Goal: Task Accomplishment & Management: Complete application form

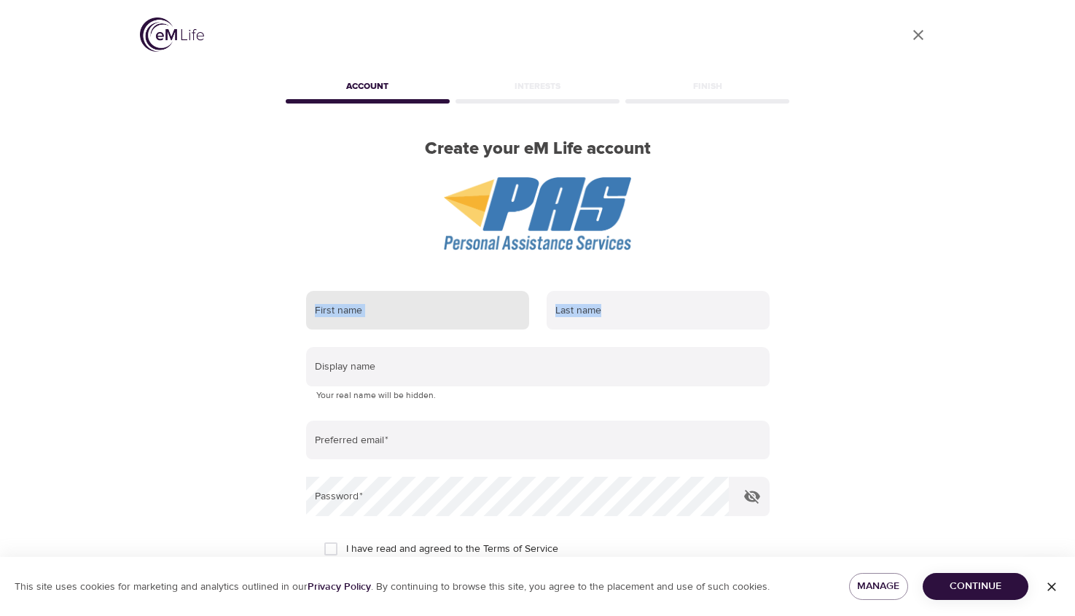
click at [428, 321] on input "text" at bounding box center [417, 310] width 223 height 39
type input "[PERSON_NAME]"
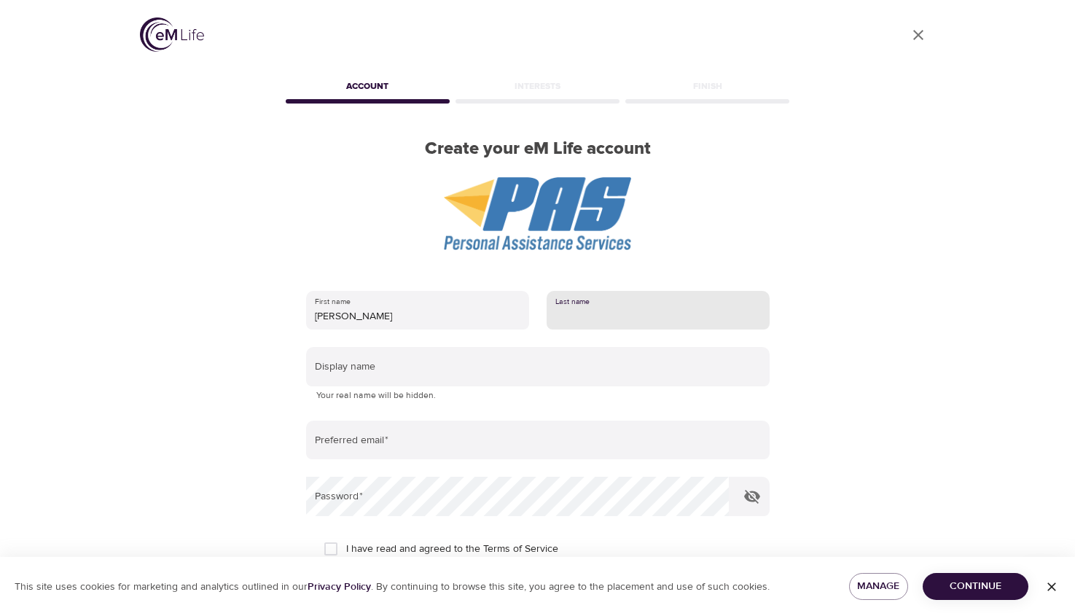
drag, startPoint x: 621, startPoint y: 311, endPoint x: 613, endPoint y: 317, distance: 9.9
click at [621, 311] on input "text" at bounding box center [657, 310] width 223 height 39
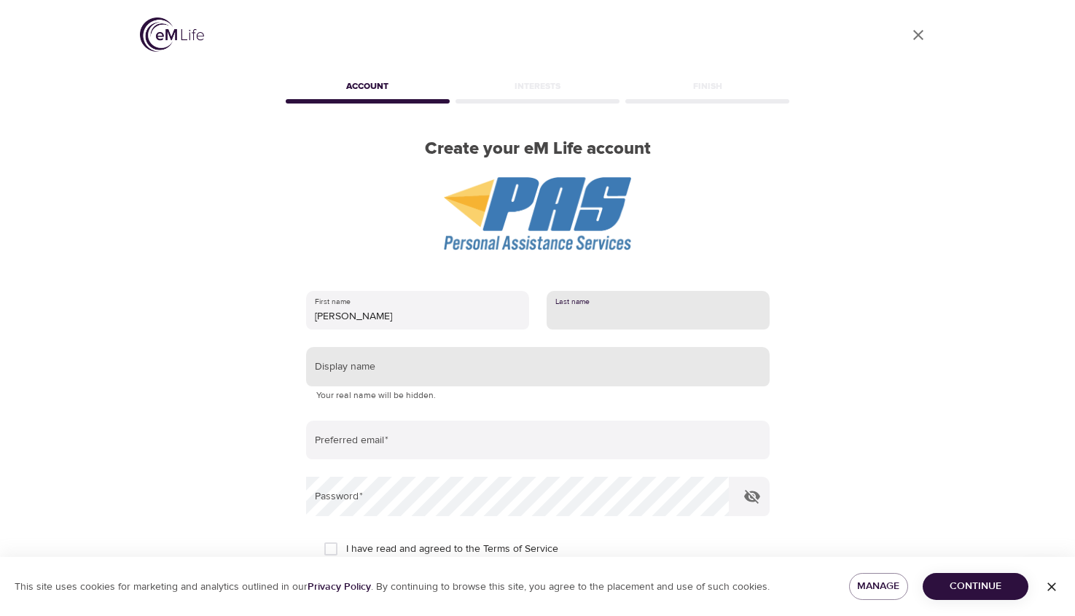
type input "[PERSON_NAME]"
click at [512, 367] on input "text" at bounding box center [537, 366] width 463 height 39
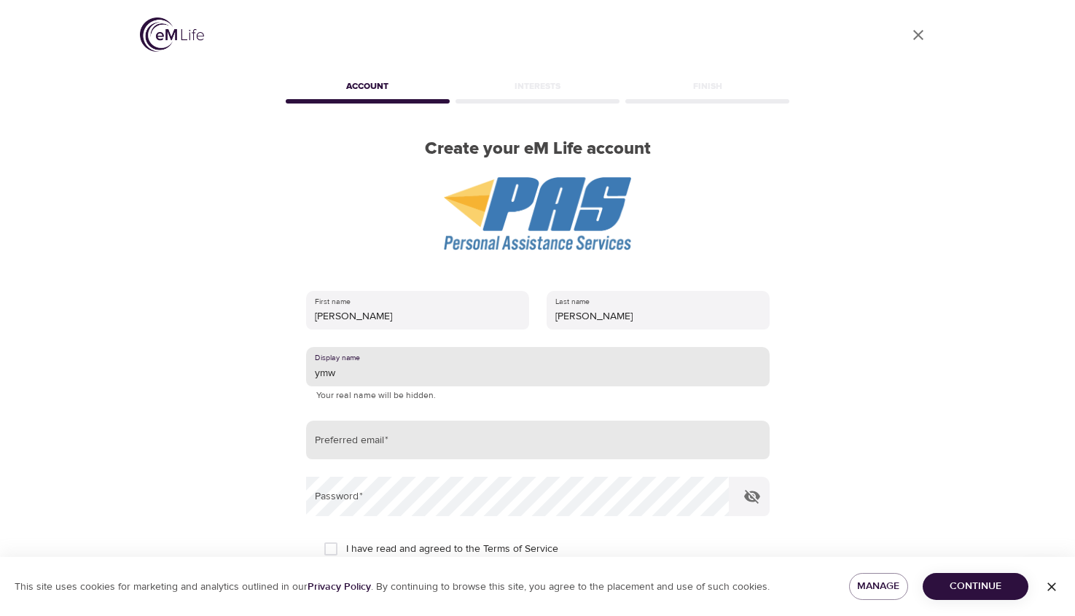
type input "ymw"
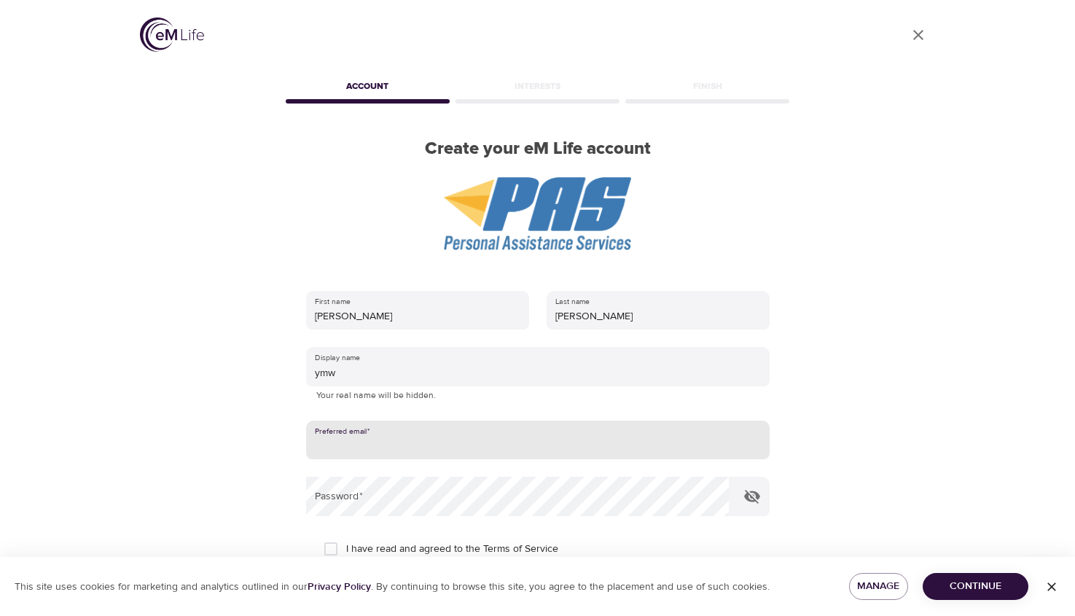
click at [479, 433] on input "email" at bounding box center [537, 439] width 463 height 39
type input "[EMAIL_ADDRESS][DOMAIN_NAME]"
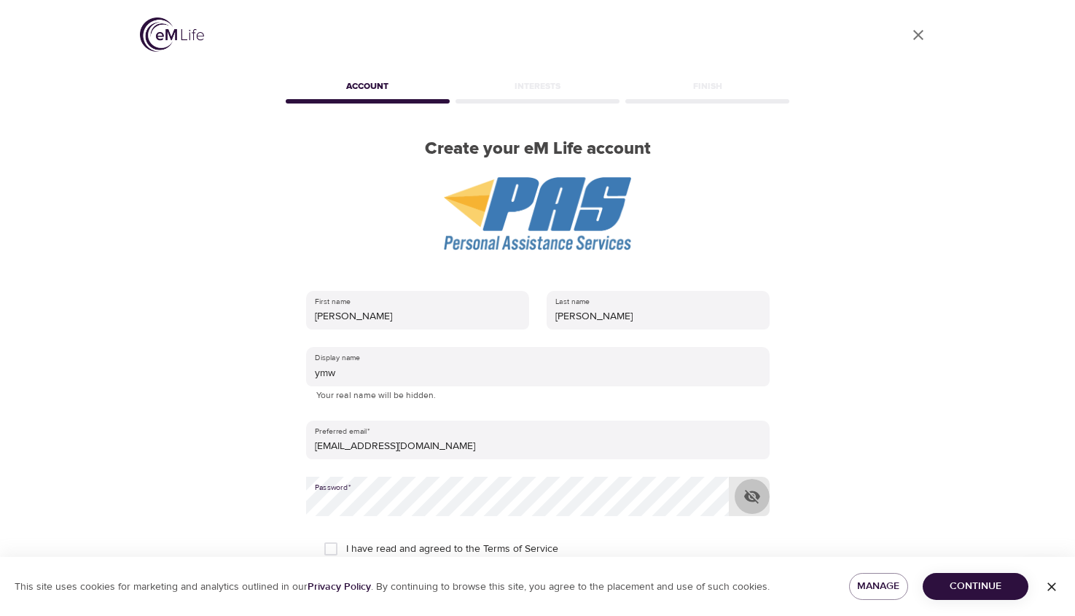
click at [760, 499] on button "button" at bounding box center [751, 496] width 35 height 35
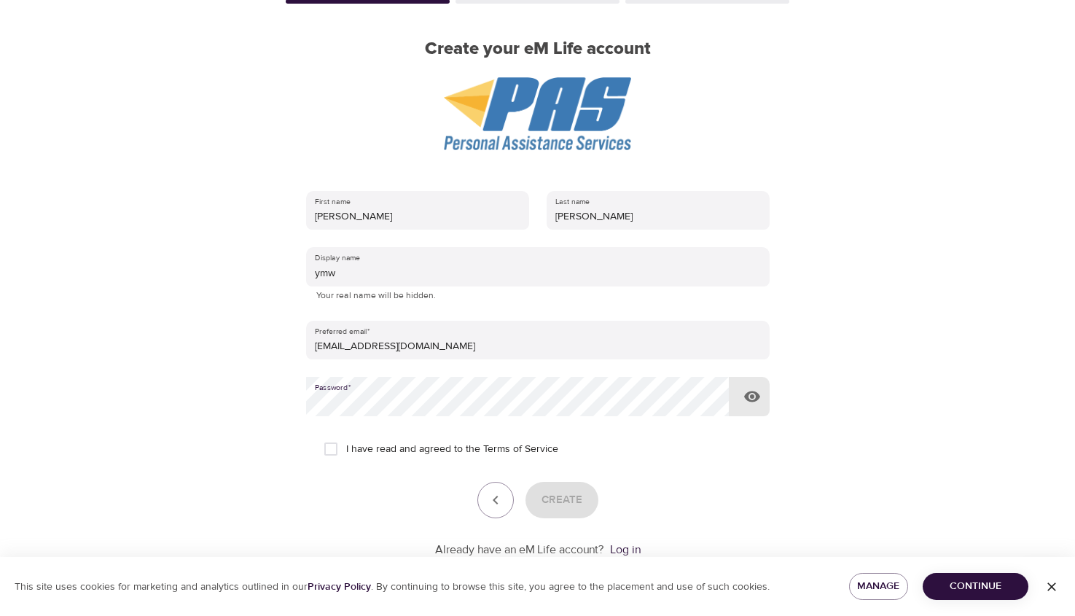
scroll to position [103, 0]
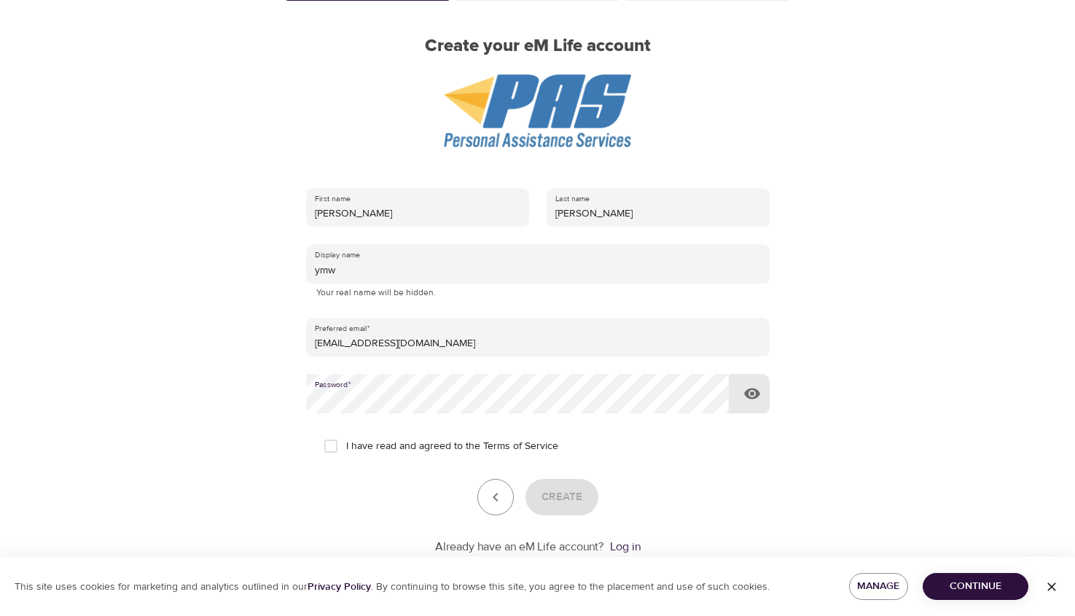
click at [334, 451] on input "I have read and agreed to the Terms of Service" at bounding box center [330, 446] width 31 height 31
checkbox input "true"
click at [558, 501] on span "Create" at bounding box center [561, 496] width 41 height 19
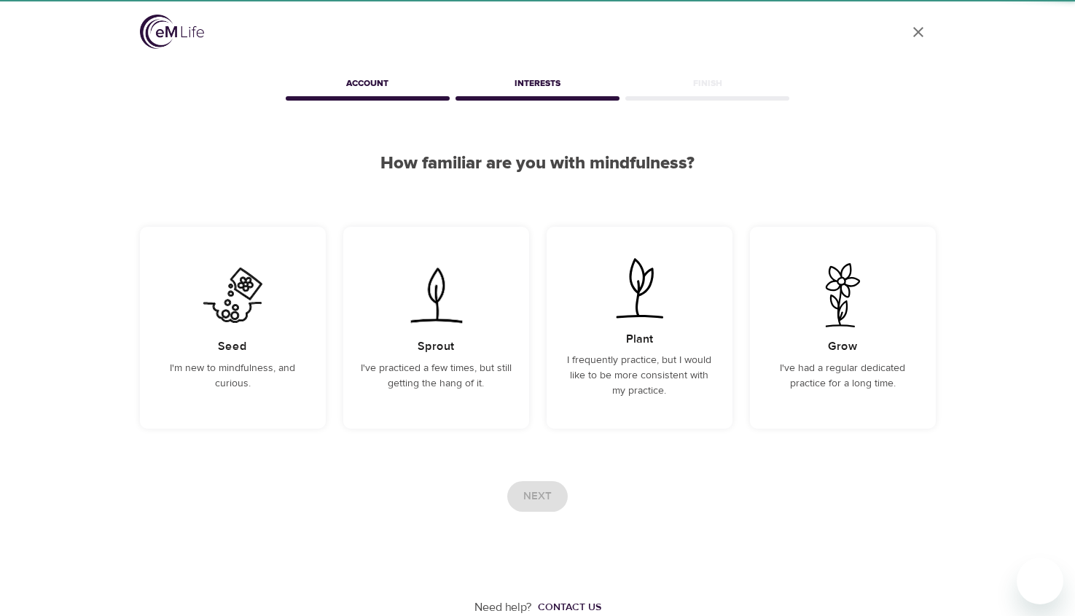
scroll to position [3, 0]
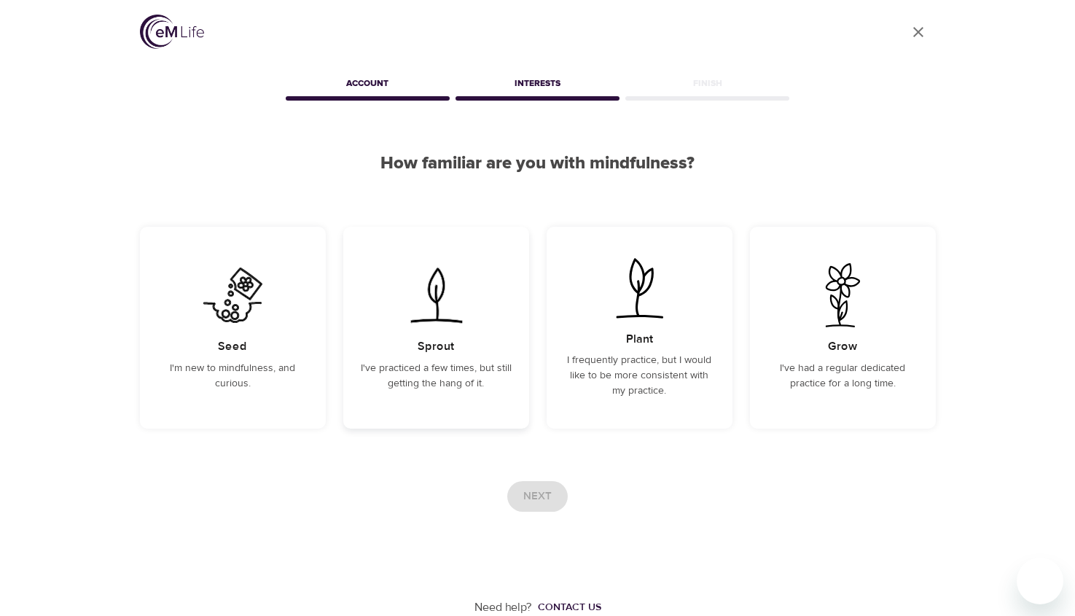
click at [403, 345] on div "Sprout I've practiced a few times, but still getting the hang of it." at bounding box center [436, 328] width 186 height 202
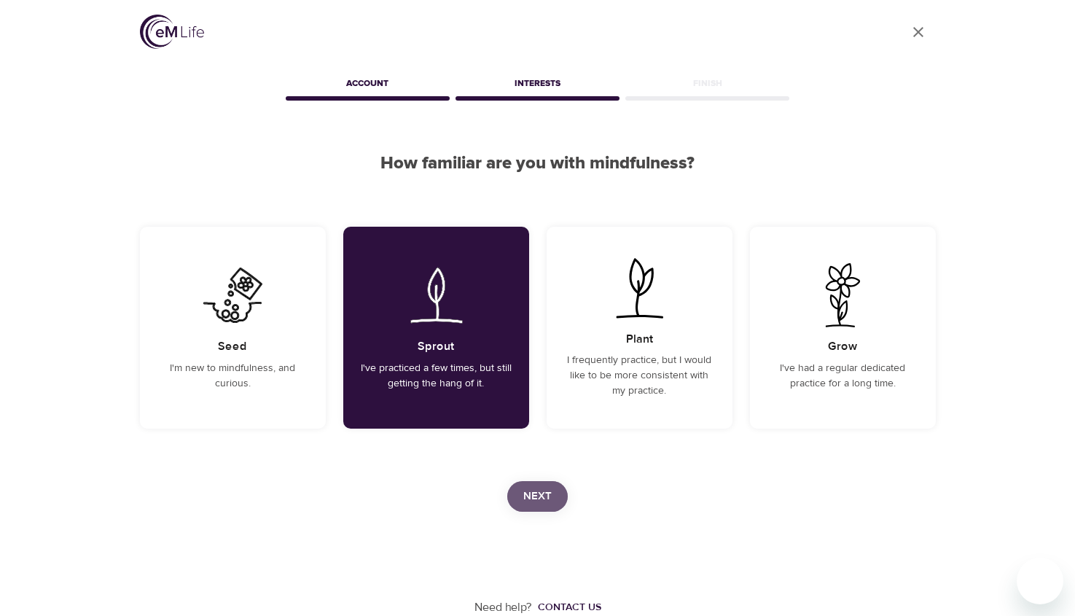
drag, startPoint x: 546, startPoint y: 492, endPoint x: 392, endPoint y: 479, distance: 155.1
click at [545, 491] on span "Next" at bounding box center [537, 496] width 28 height 19
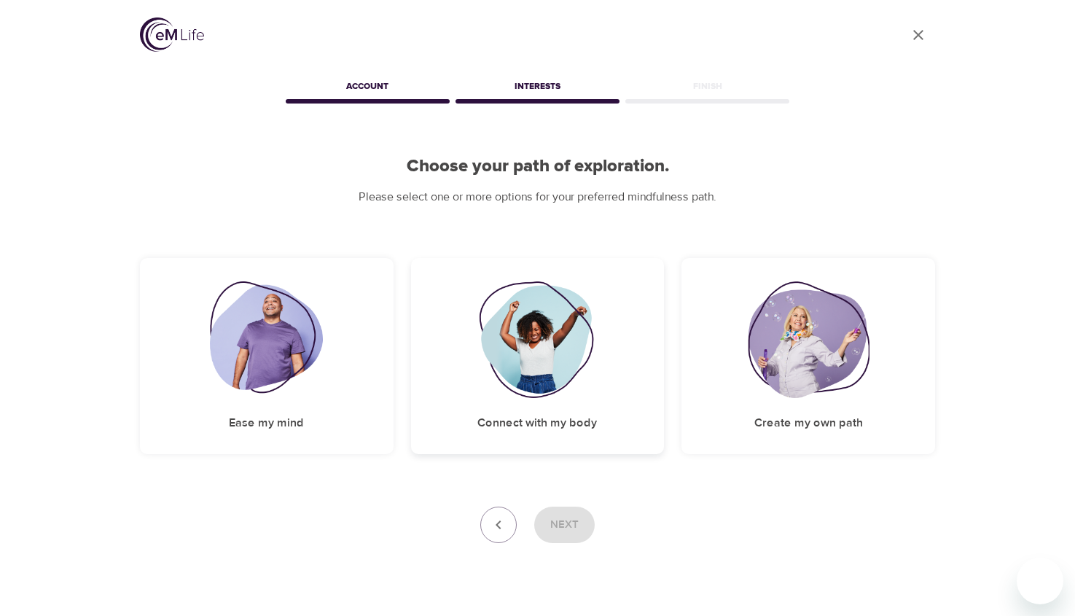
click at [577, 358] on img at bounding box center [538, 339] width 118 height 117
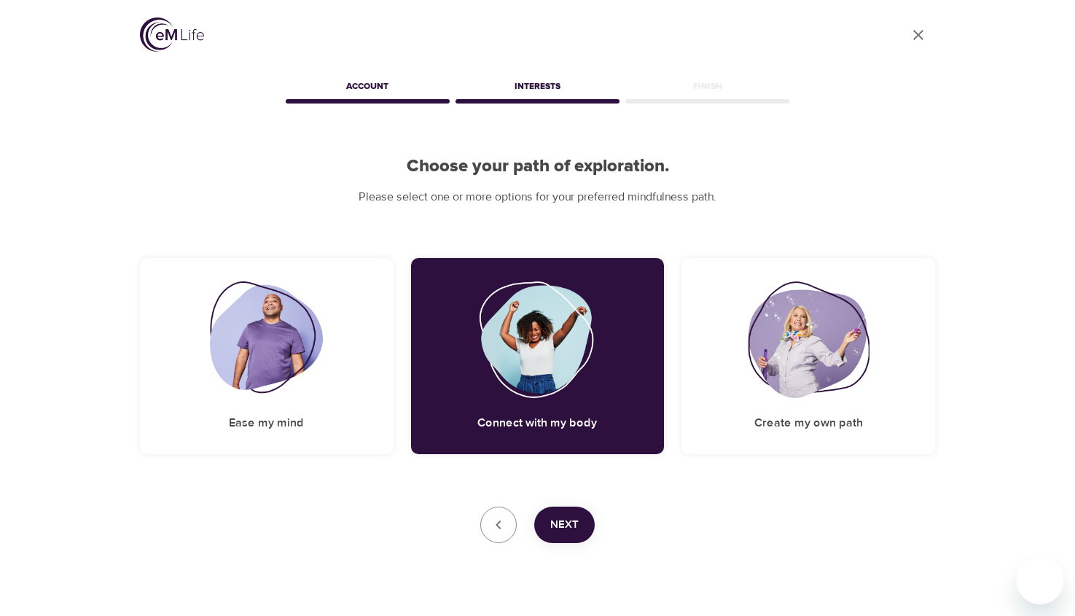
click at [564, 519] on span "Next" at bounding box center [564, 524] width 28 height 19
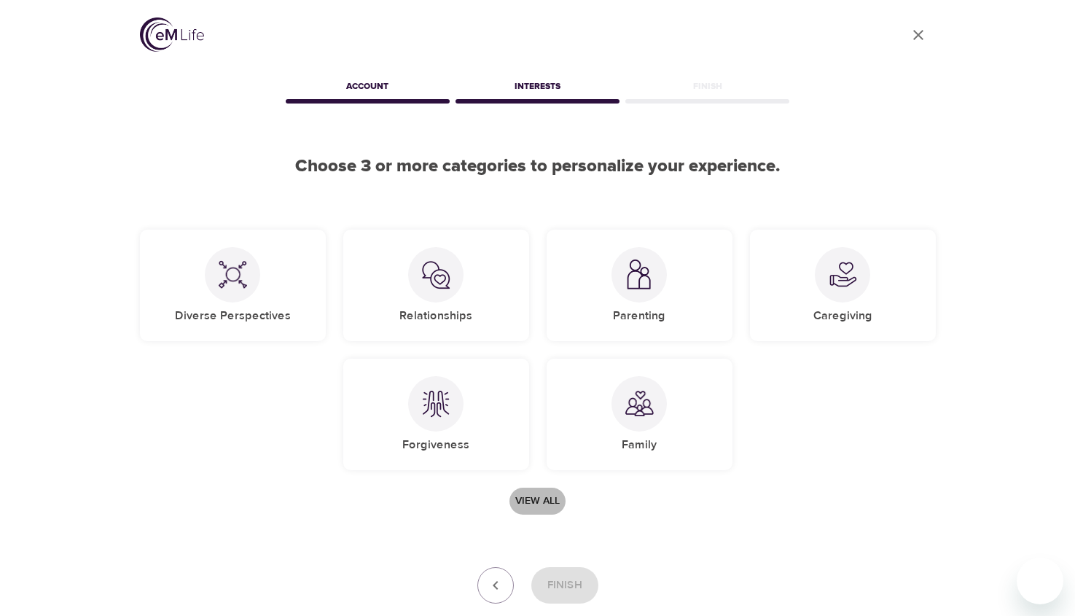
drag, startPoint x: 548, startPoint y: 501, endPoint x: 594, endPoint y: 502, distance: 46.6
click at [549, 500] on span "View all" at bounding box center [537, 501] width 44 height 18
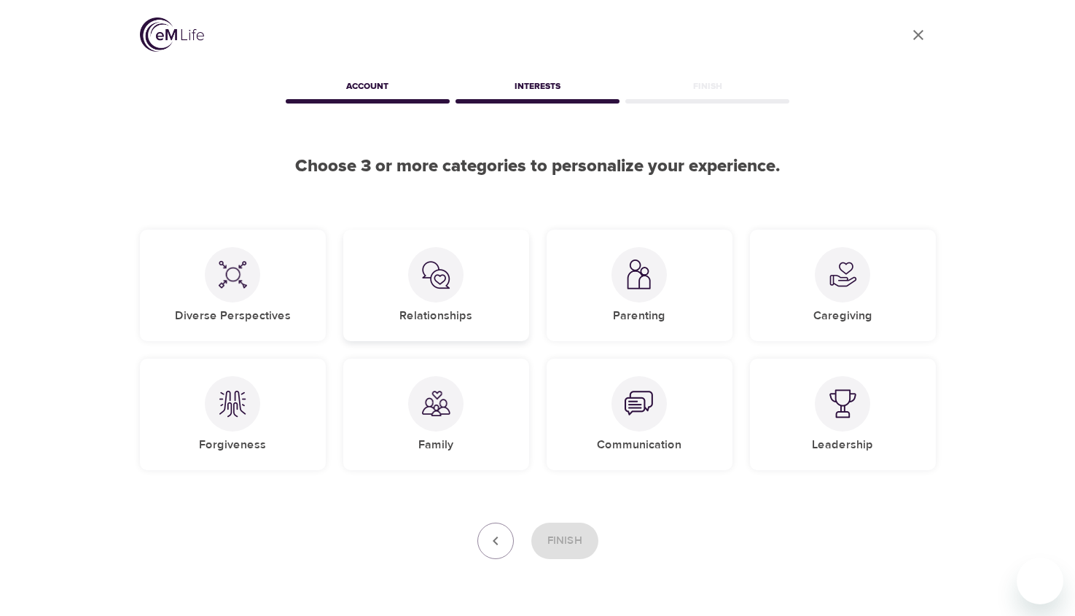
click at [435, 290] on div at bounding box center [435, 274] width 55 height 55
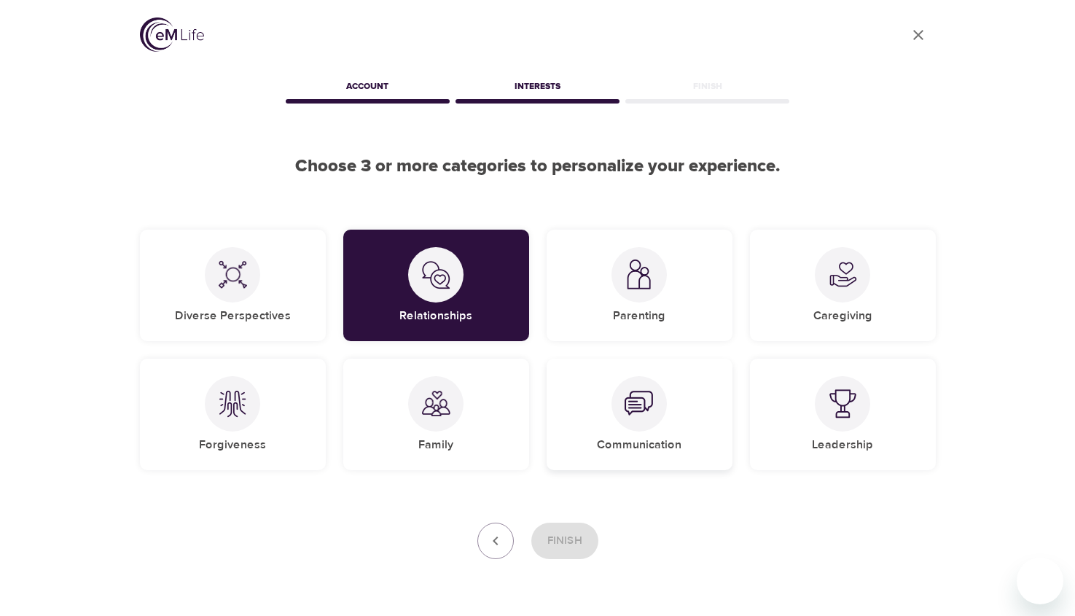
click at [626, 412] on img at bounding box center [638, 403] width 29 height 29
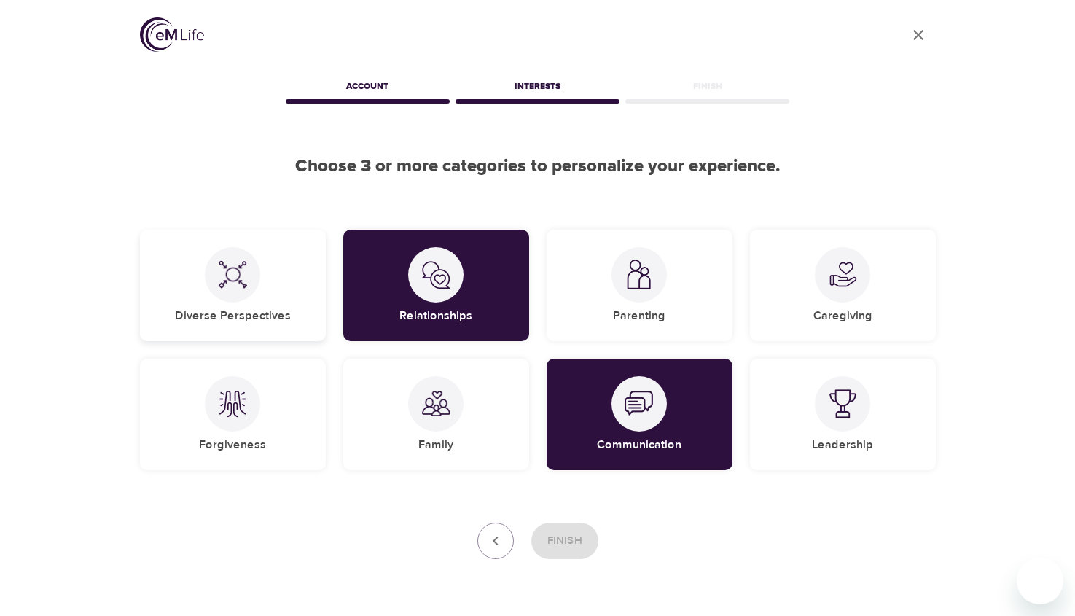
click at [279, 300] on div "Diverse Perspectives" at bounding box center [233, 284] width 186 height 111
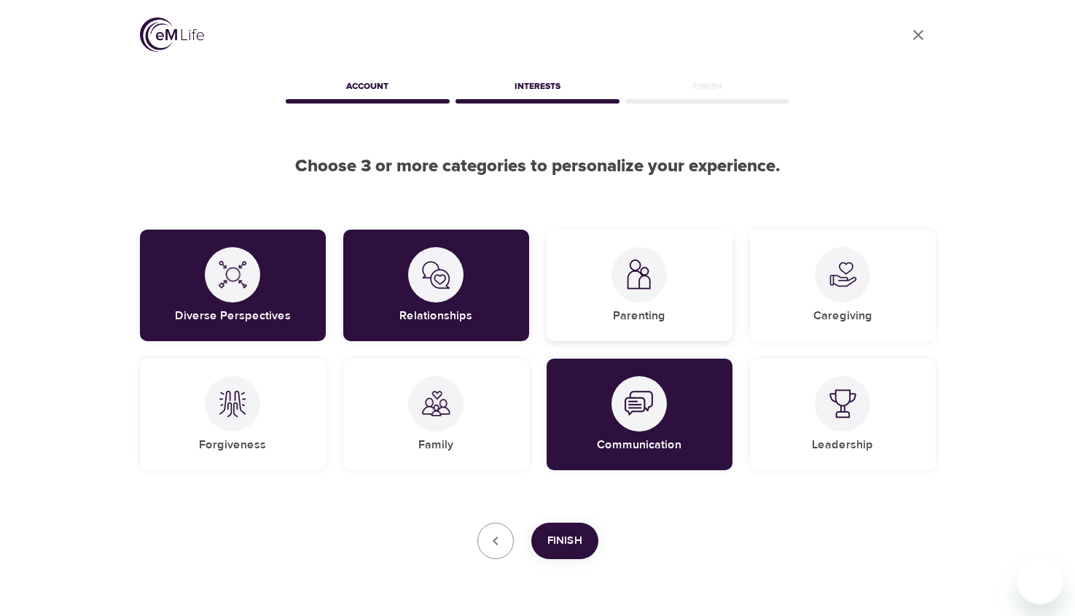
drag, startPoint x: 643, startPoint y: 305, endPoint x: 650, endPoint y: 339, distance: 35.7
click at [642, 305] on div "Parenting" at bounding box center [639, 284] width 186 height 111
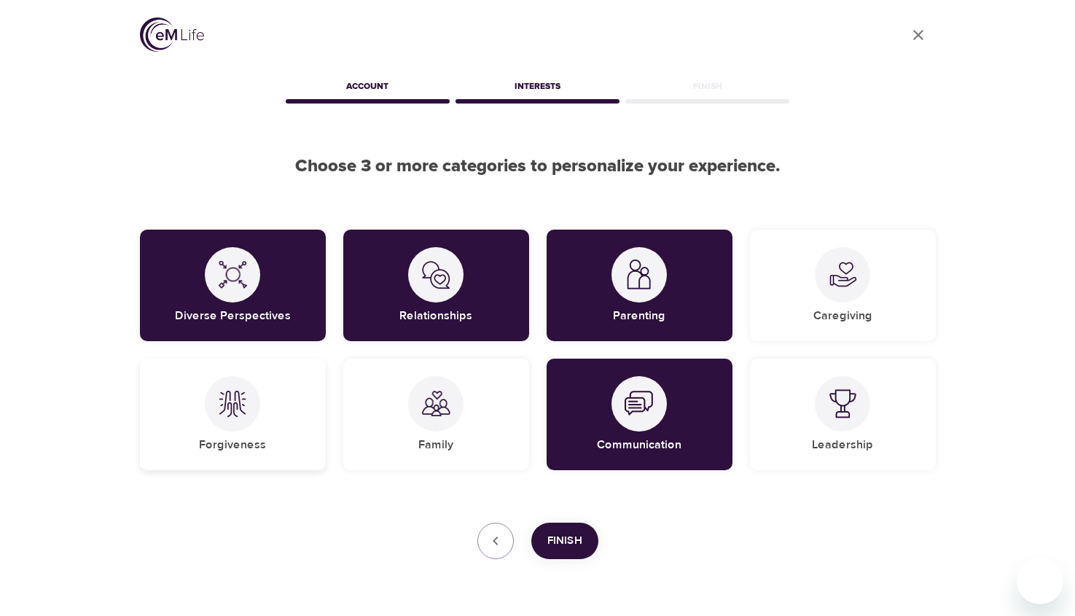
click at [203, 435] on div "Forgiveness" at bounding box center [233, 413] width 186 height 111
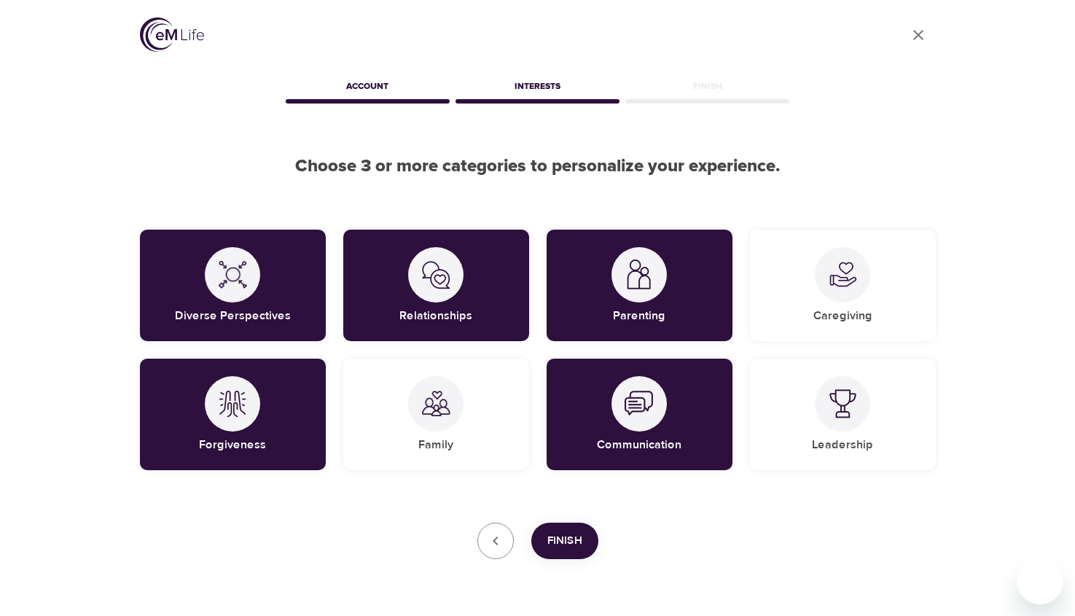
click at [554, 536] on span "Finish" at bounding box center [564, 540] width 35 height 19
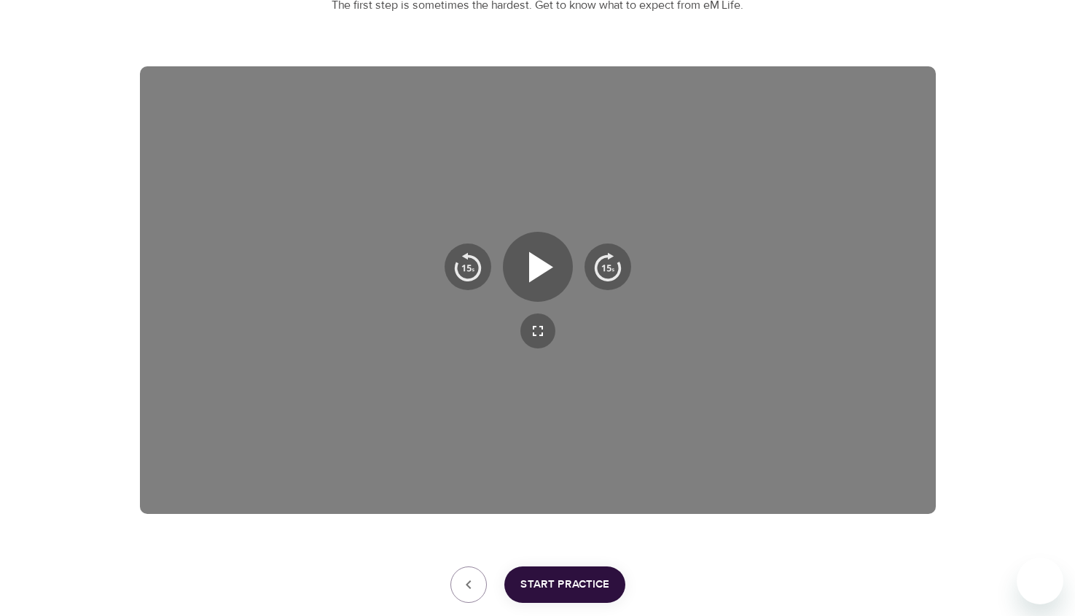
scroll to position [202, 0]
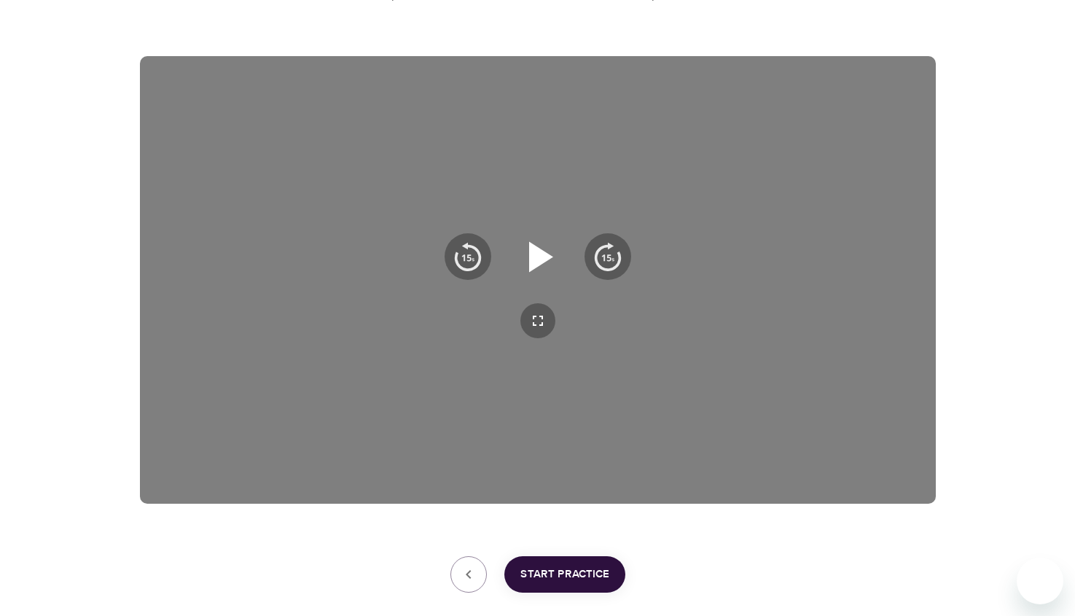
click at [550, 256] on icon "button" at bounding box center [541, 256] width 24 height 31
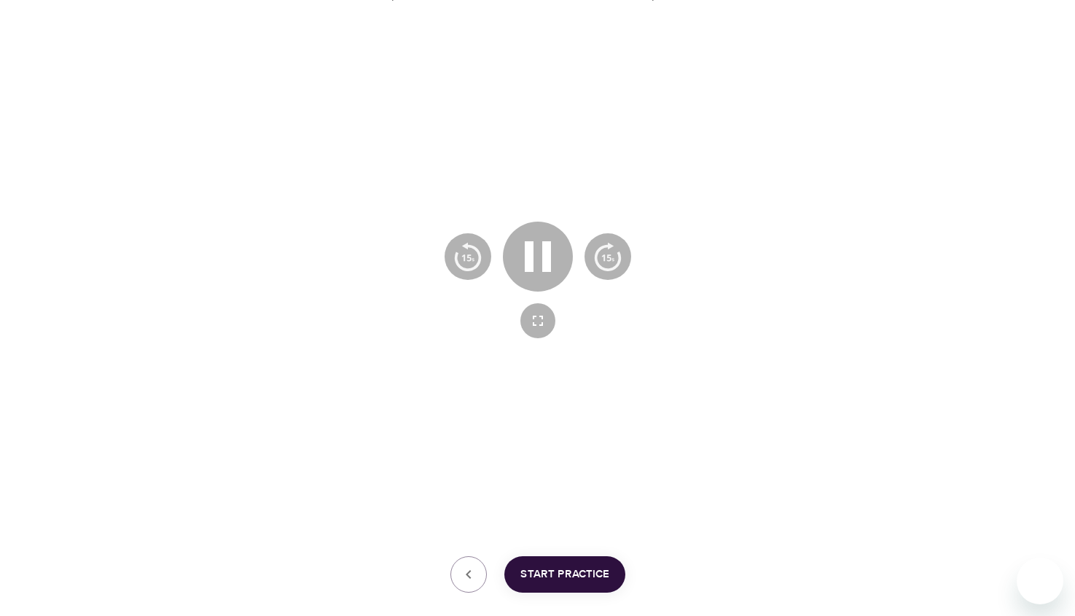
click at [540, 187] on div at bounding box center [538, 279] width 796 height 447
click at [476, 254] on img "button" at bounding box center [467, 256] width 29 height 29
click at [469, 376] on div at bounding box center [538, 279] width 796 height 447
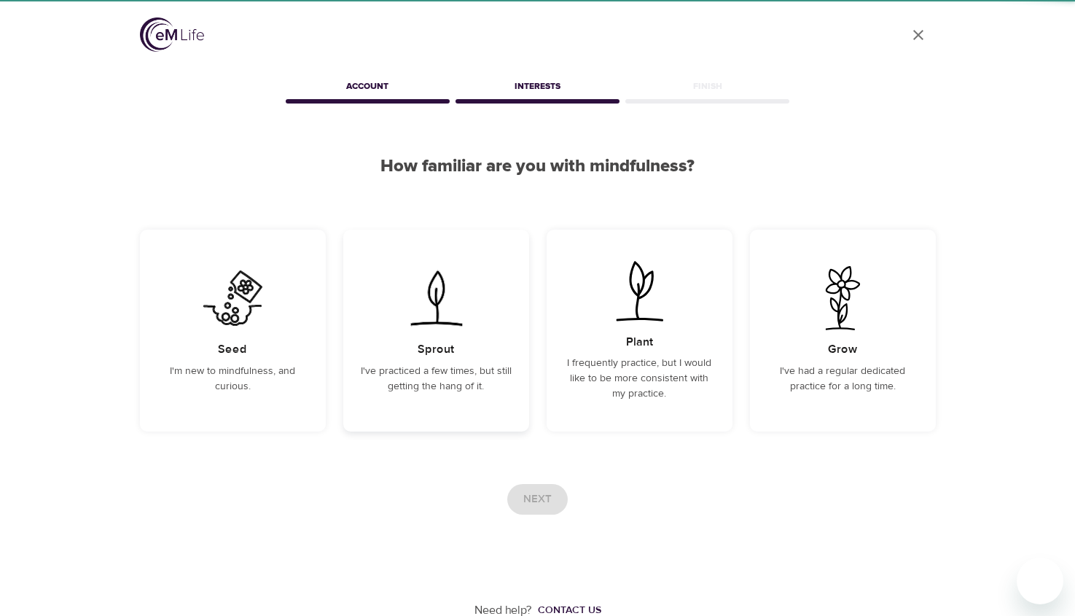
scroll to position [3, 0]
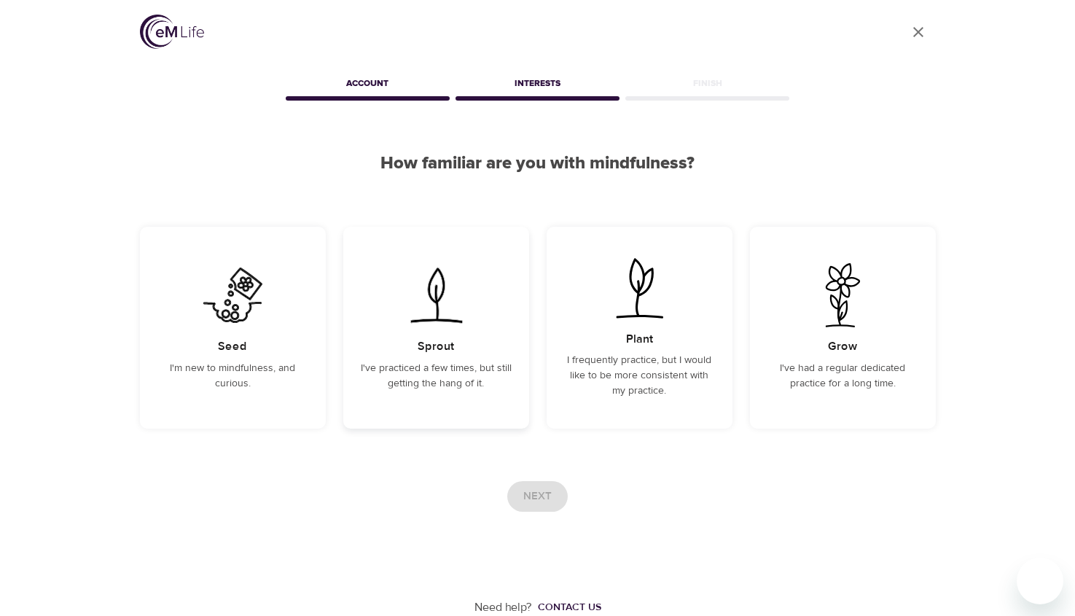
click at [426, 339] on h5 "Sprout" at bounding box center [435, 346] width 36 height 15
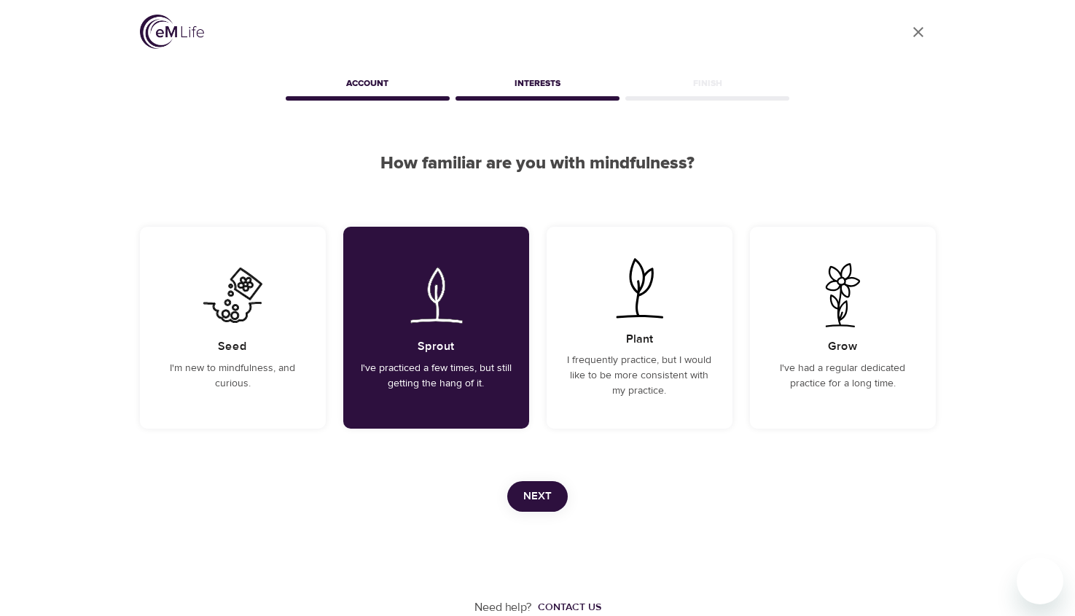
click at [540, 488] on span "Next" at bounding box center [537, 496] width 28 height 19
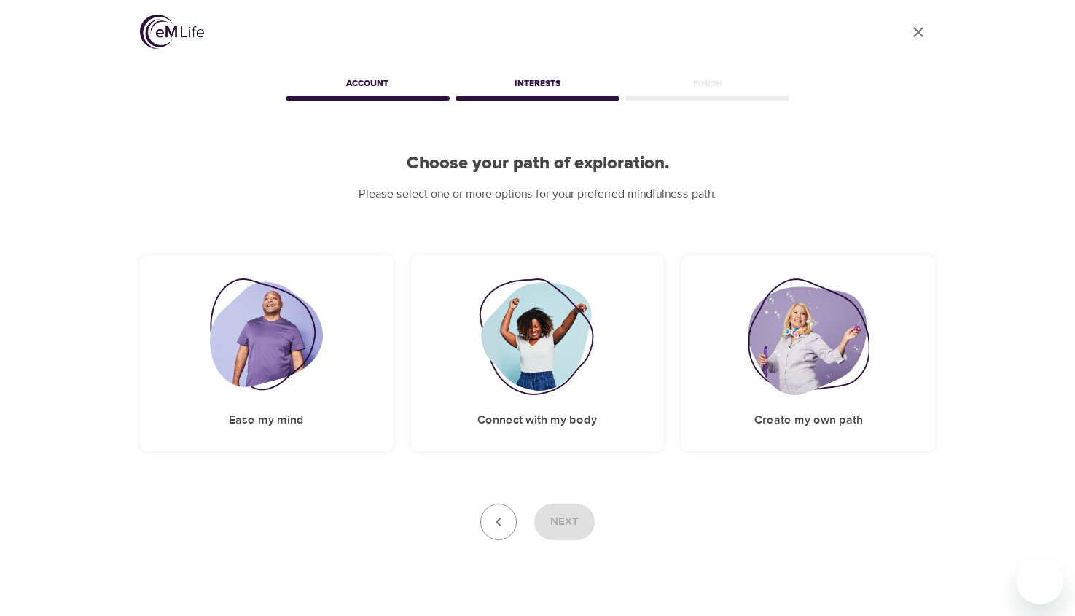
scroll to position [0, 0]
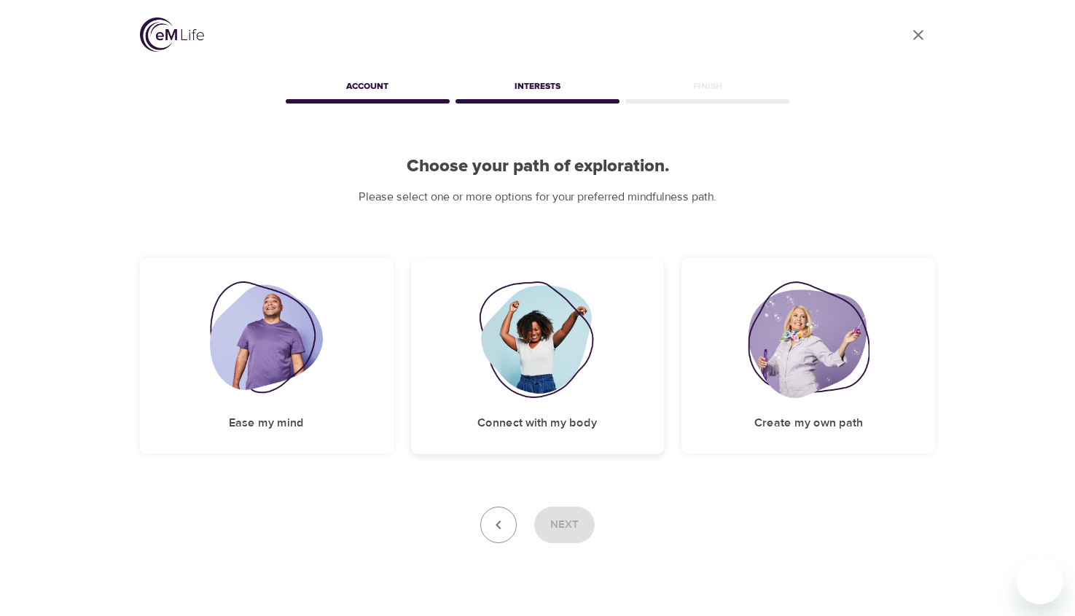
drag, startPoint x: 513, startPoint y: 360, endPoint x: 553, endPoint y: 448, distance: 96.8
click at [513, 360] on img at bounding box center [538, 339] width 118 height 117
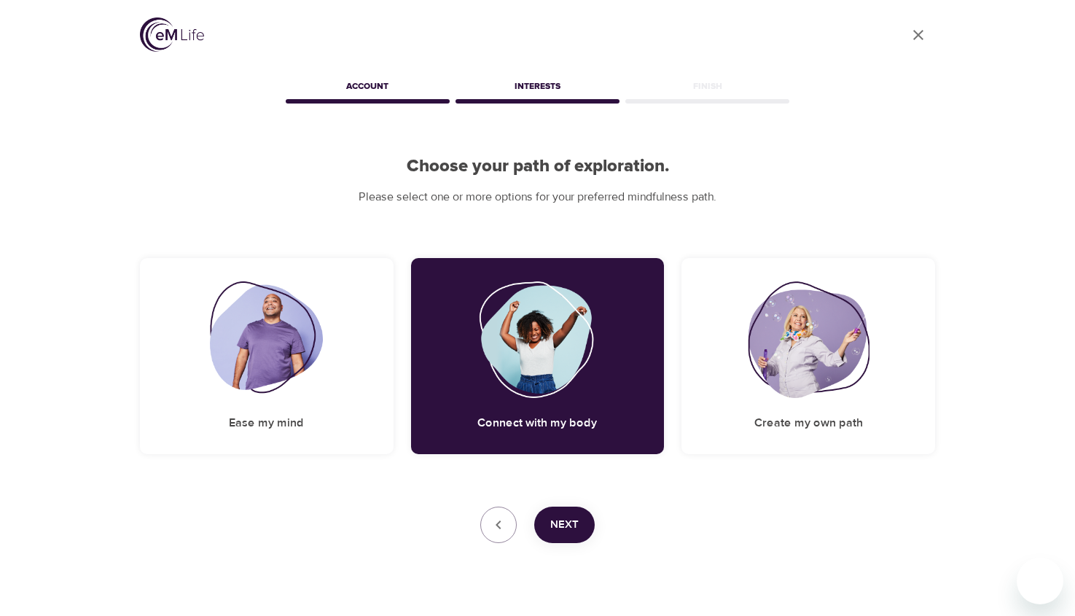
click at [584, 543] on div "Need help? Contact us" at bounding box center [538, 595] width 796 height 104
click at [580, 533] on button "Next" at bounding box center [564, 524] width 60 height 36
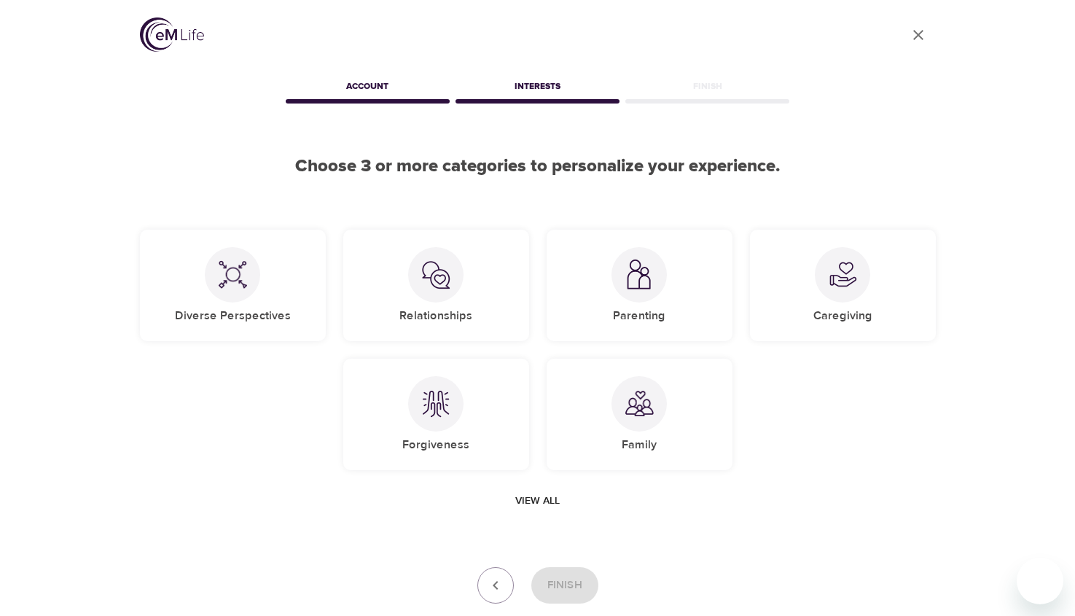
drag, startPoint x: 521, startPoint y: 502, endPoint x: 516, endPoint y: 492, distance: 11.4
click at [520, 502] on span "View all" at bounding box center [537, 501] width 44 height 18
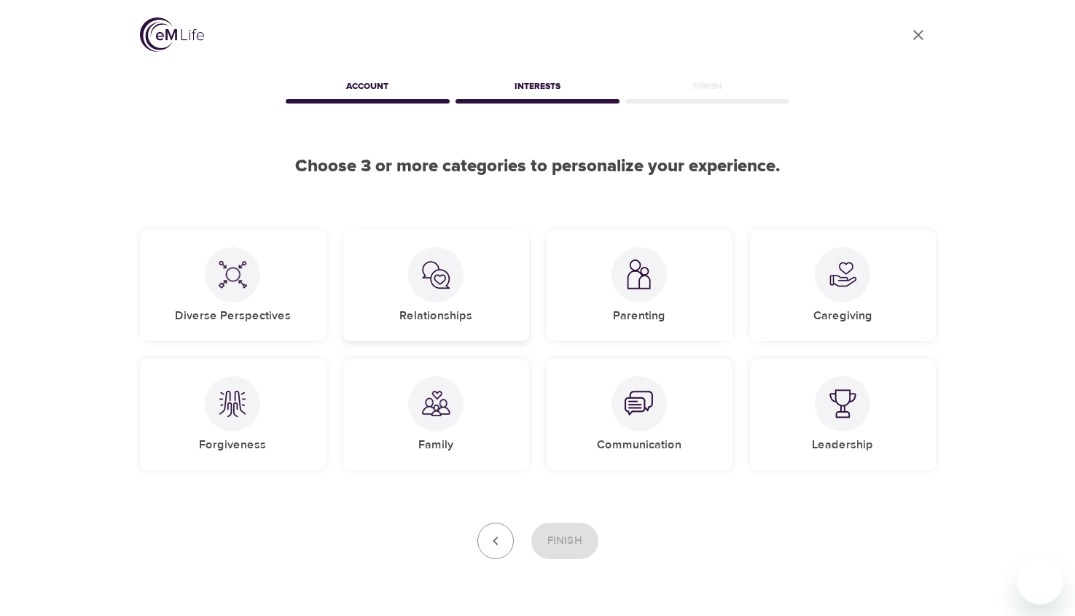
click at [416, 308] on h5 "Relationships" at bounding box center [435, 315] width 73 height 15
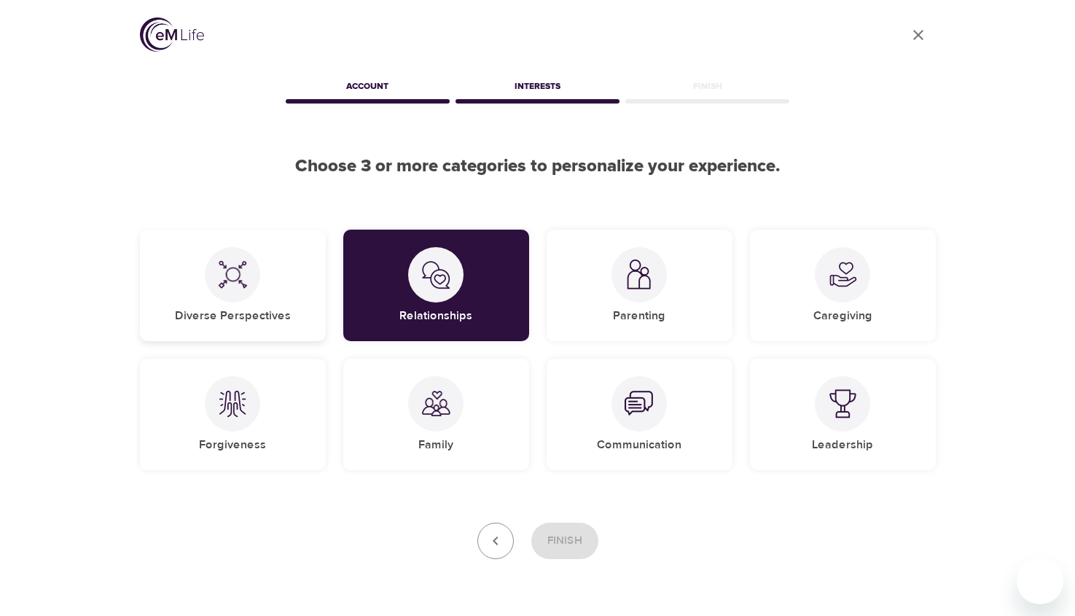
drag, startPoint x: 303, startPoint y: 299, endPoint x: 313, endPoint y: 299, distance: 9.5
click at [304, 298] on div "Diverse Perspectives" at bounding box center [233, 284] width 186 height 111
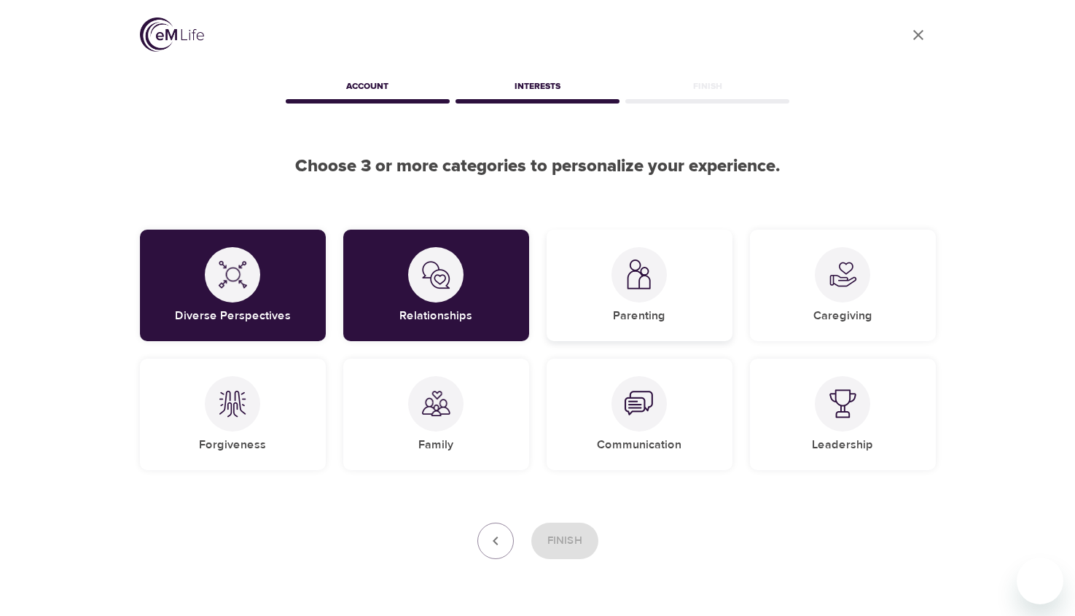
click at [624, 285] on img at bounding box center [638, 274] width 29 height 30
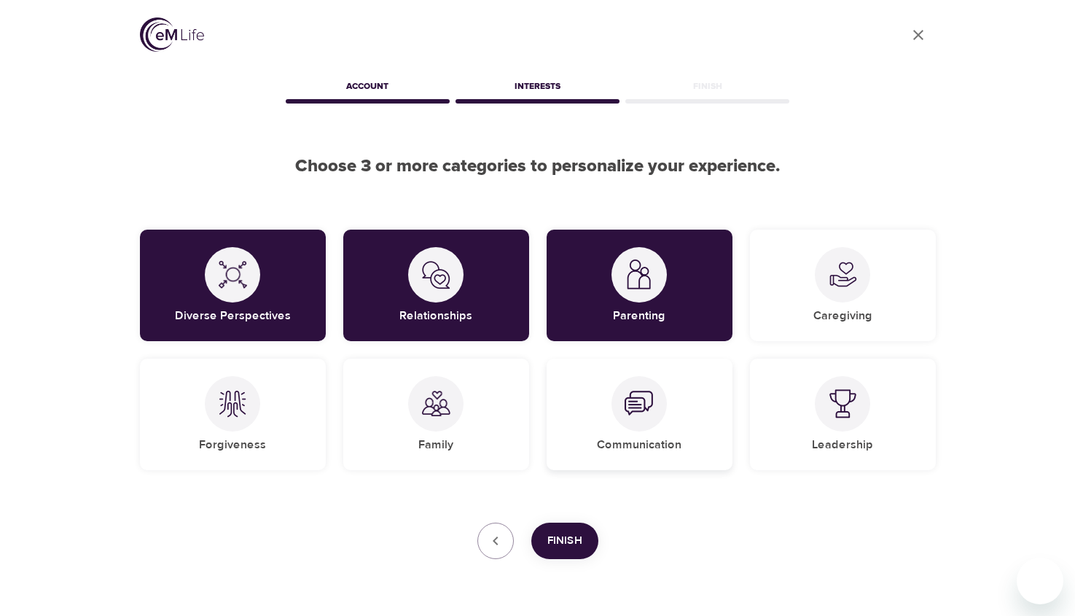
click at [584, 397] on div "Communication" at bounding box center [639, 413] width 186 height 111
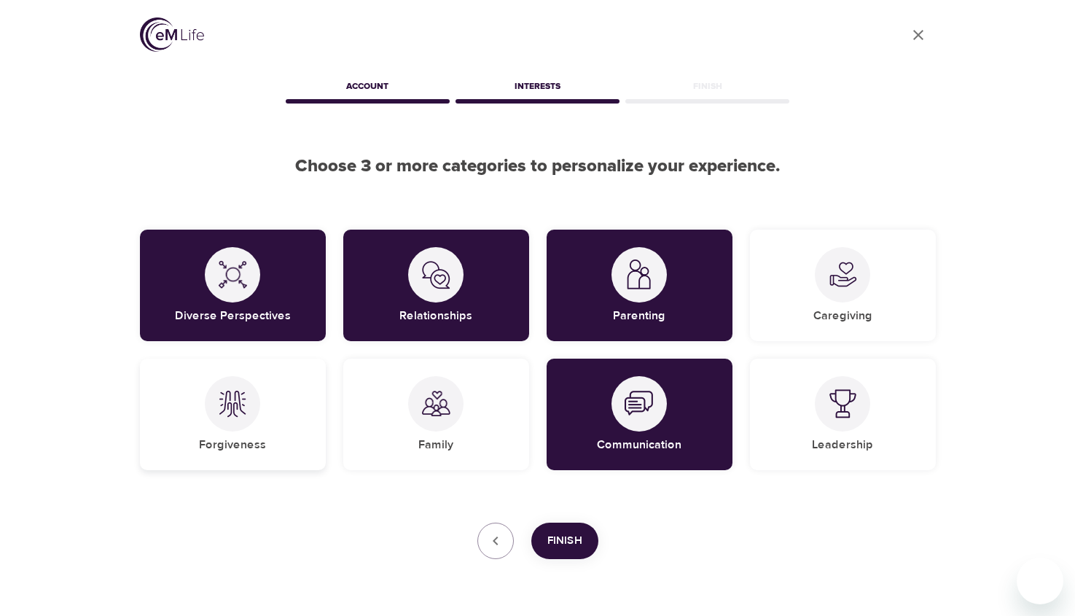
click at [270, 417] on div "Forgiveness" at bounding box center [233, 413] width 186 height 111
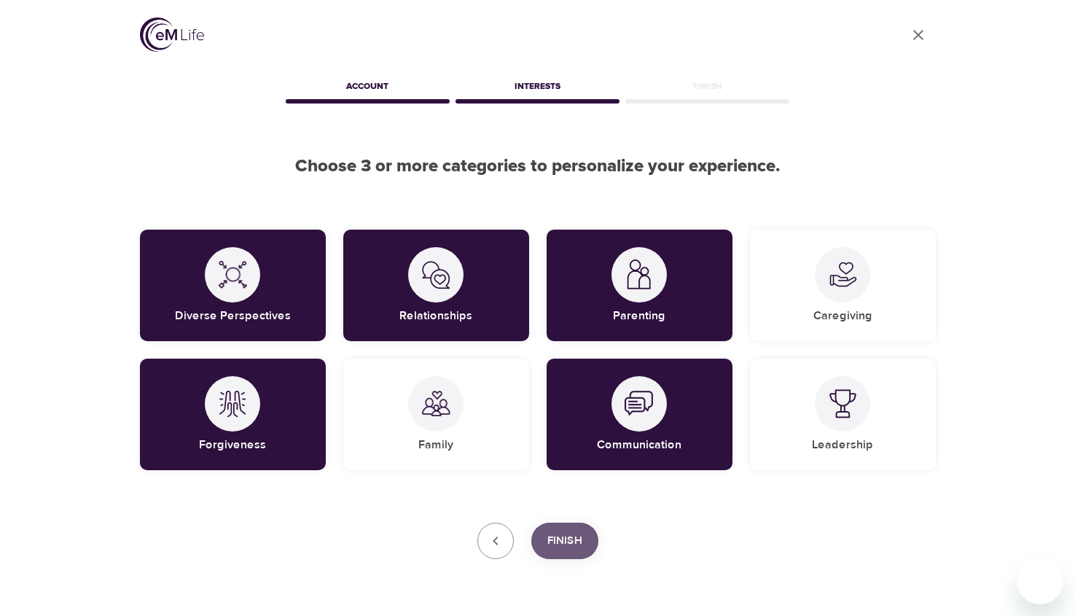
click at [565, 538] on span "Finish" at bounding box center [564, 540] width 35 height 19
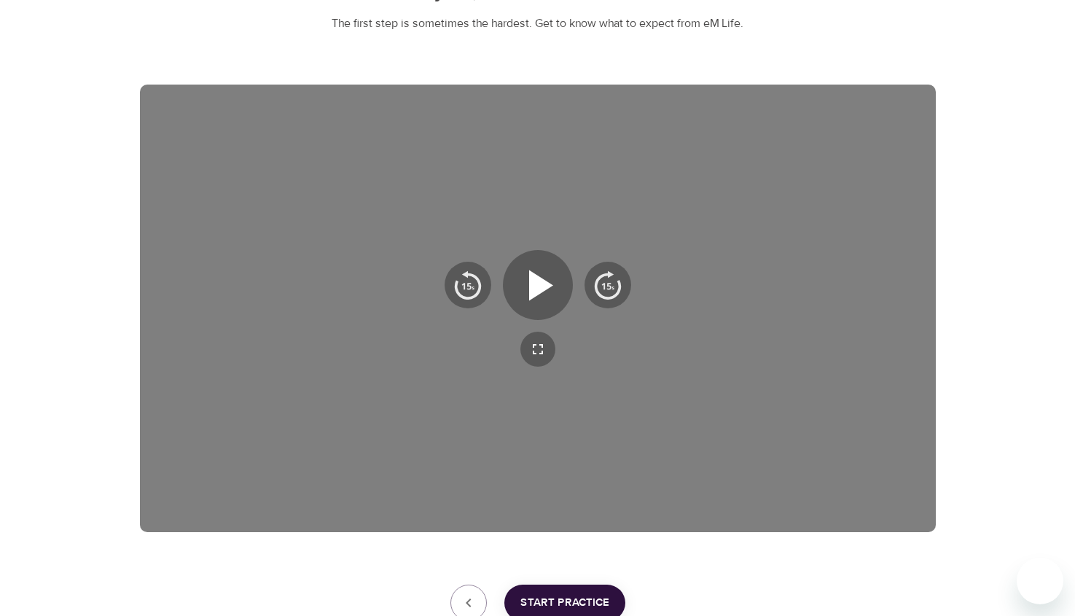
scroll to position [178, 0]
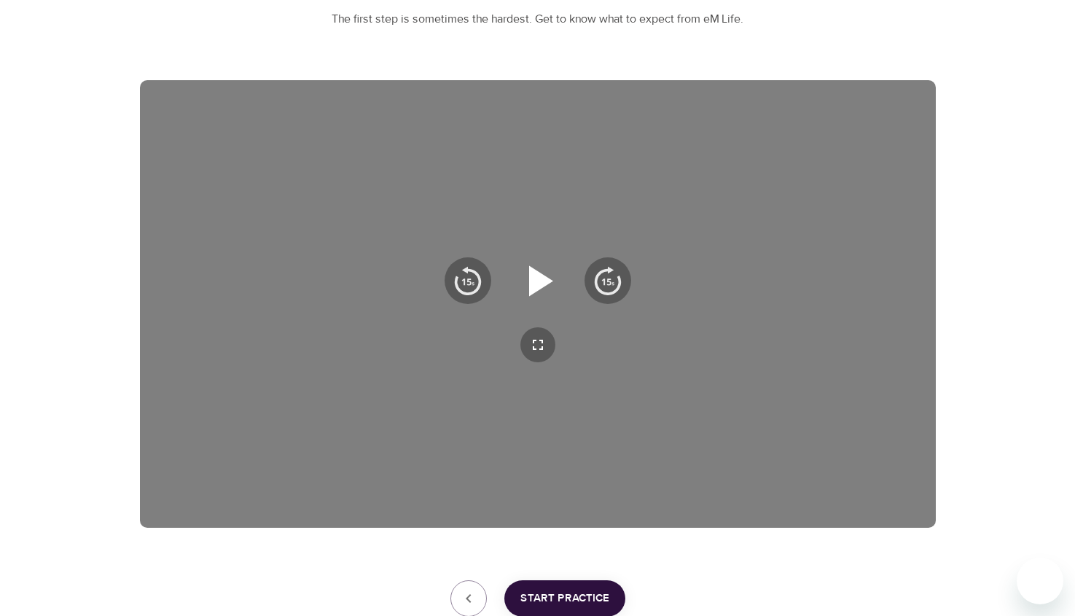
click at [544, 279] on icon "button" at bounding box center [541, 280] width 24 height 31
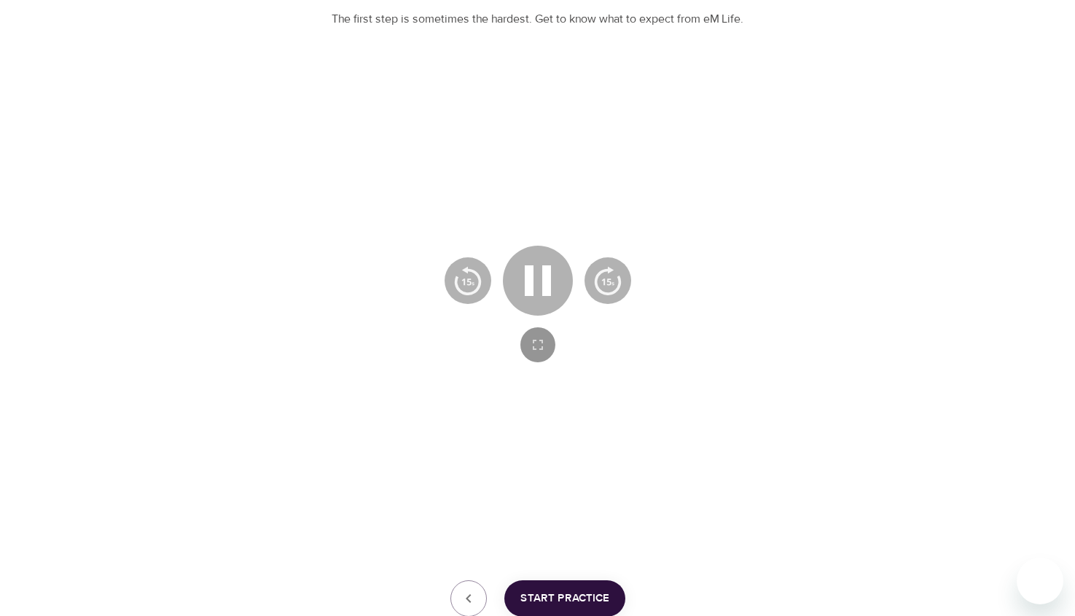
click at [542, 346] on icon "button" at bounding box center [538, 344] width 10 height 10
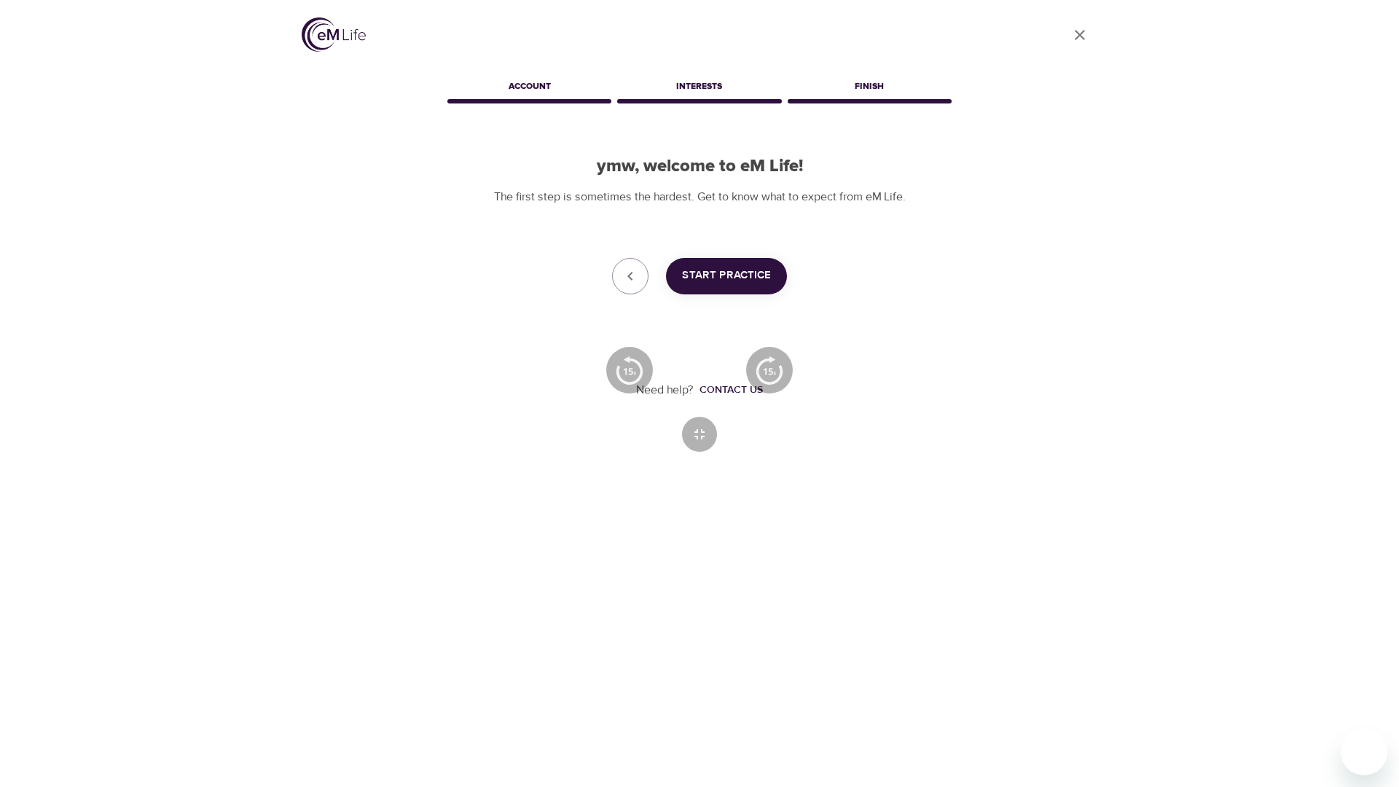
click at [699, 435] on icon "button" at bounding box center [699, 433] width 17 height 17
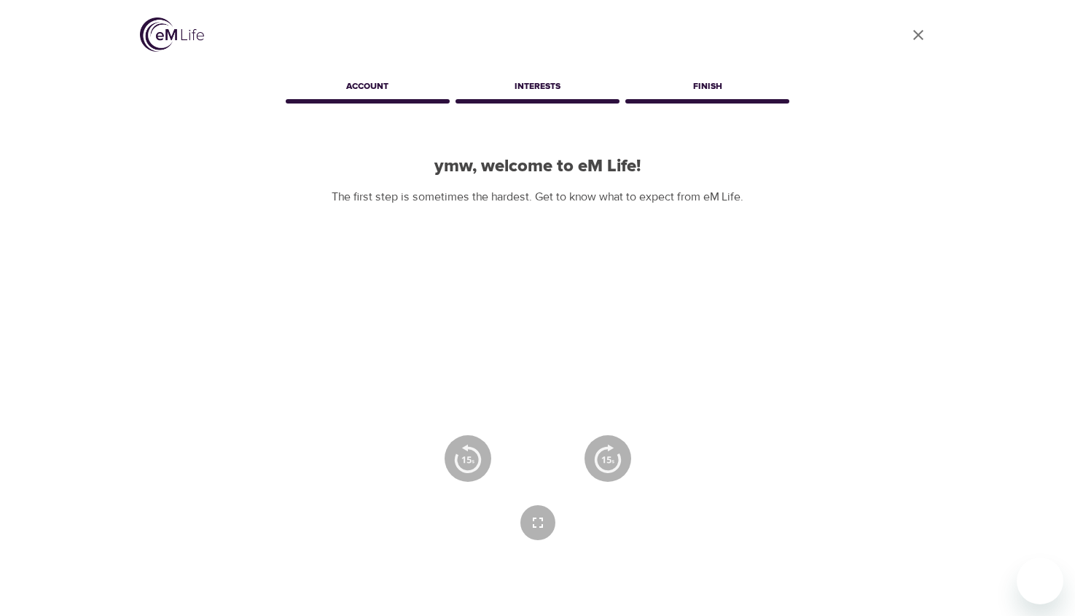
drag, startPoint x: 536, startPoint y: 463, endPoint x: 535, endPoint y: 453, distance: 10.3
click at [535, 462] on icon "button" at bounding box center [537, 458] width 52 height 52
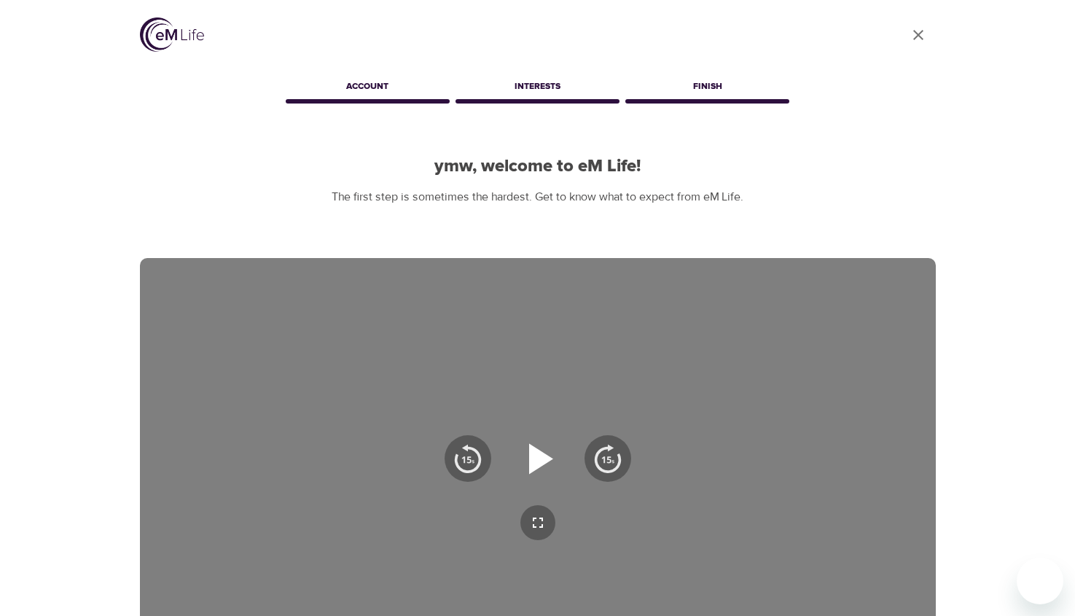
click at [541, 463] on icon "button" at bounding box center [541, 458] width 24 height 31
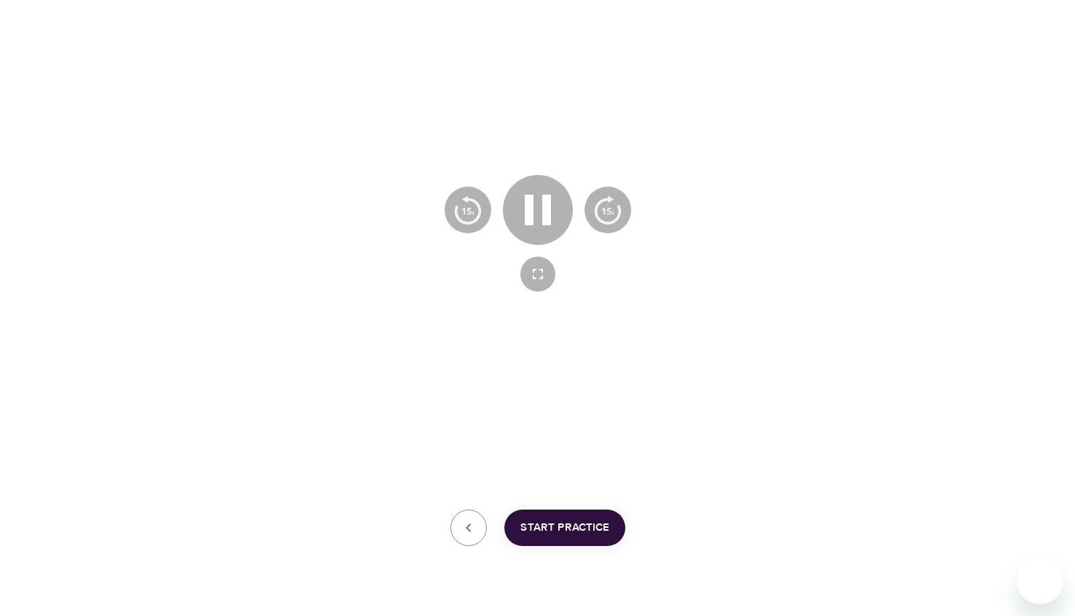
scroll to position [254, 0]
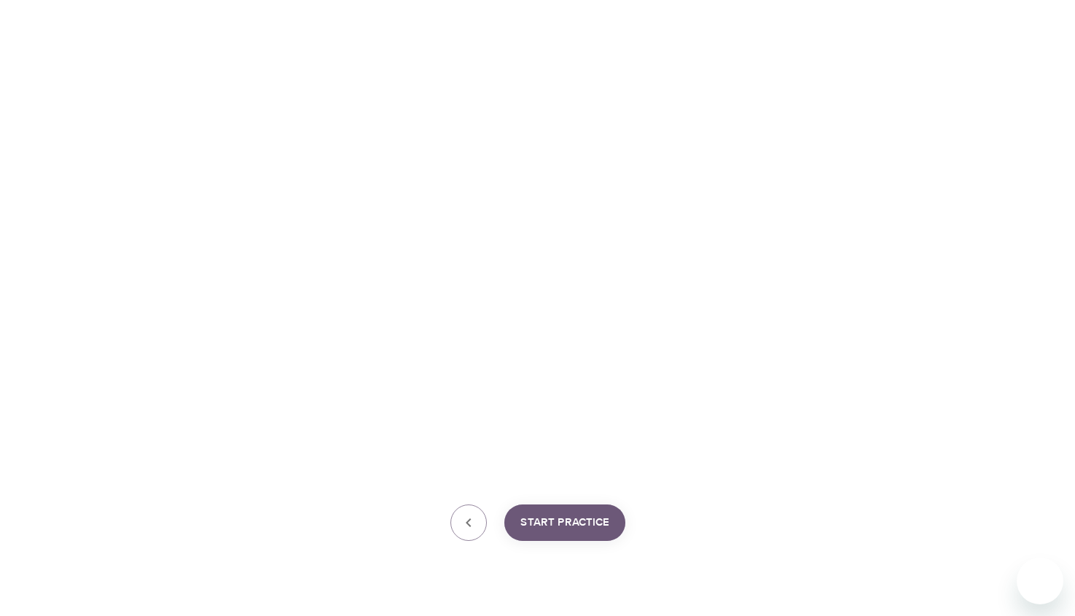
click at [570, 516] on span "Start Practice" at bounding box center [564, 522] width 89 height 19
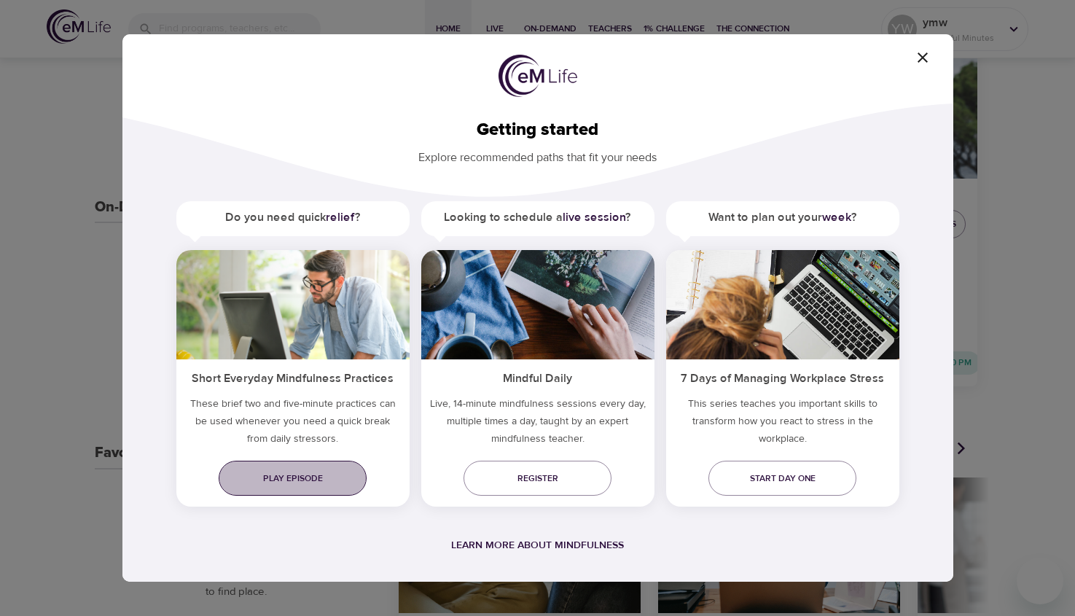
click at [310, 484] on span "Play episode" at bounding box center [292, 478] width 125 height 15
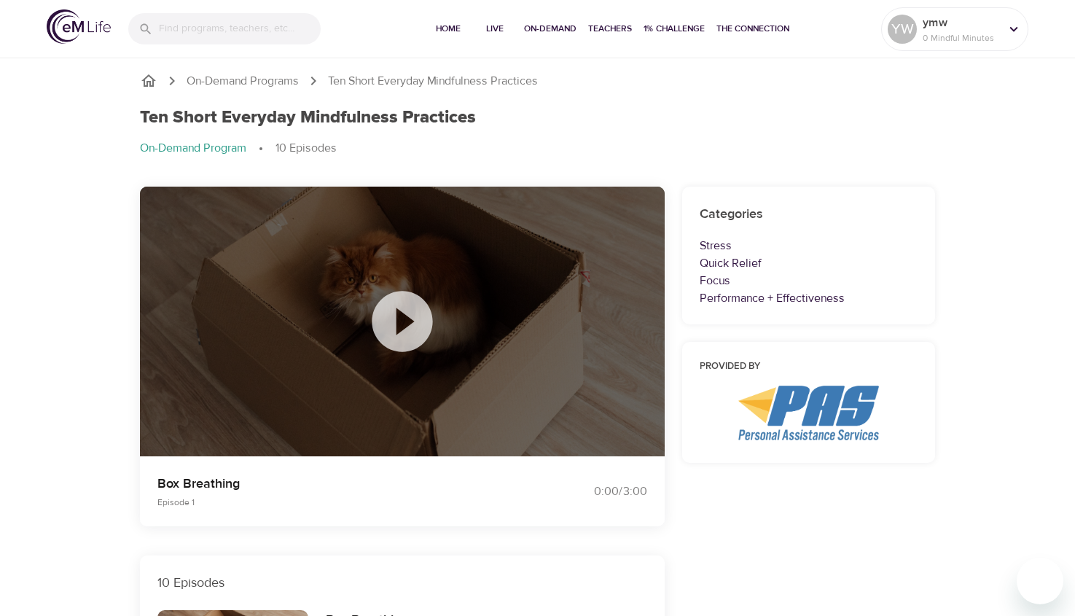
click at [398, 319] on icon at bounding box center [402, 321] width 73 height 73
